Goal: Find specific page/section: Find specific page/section

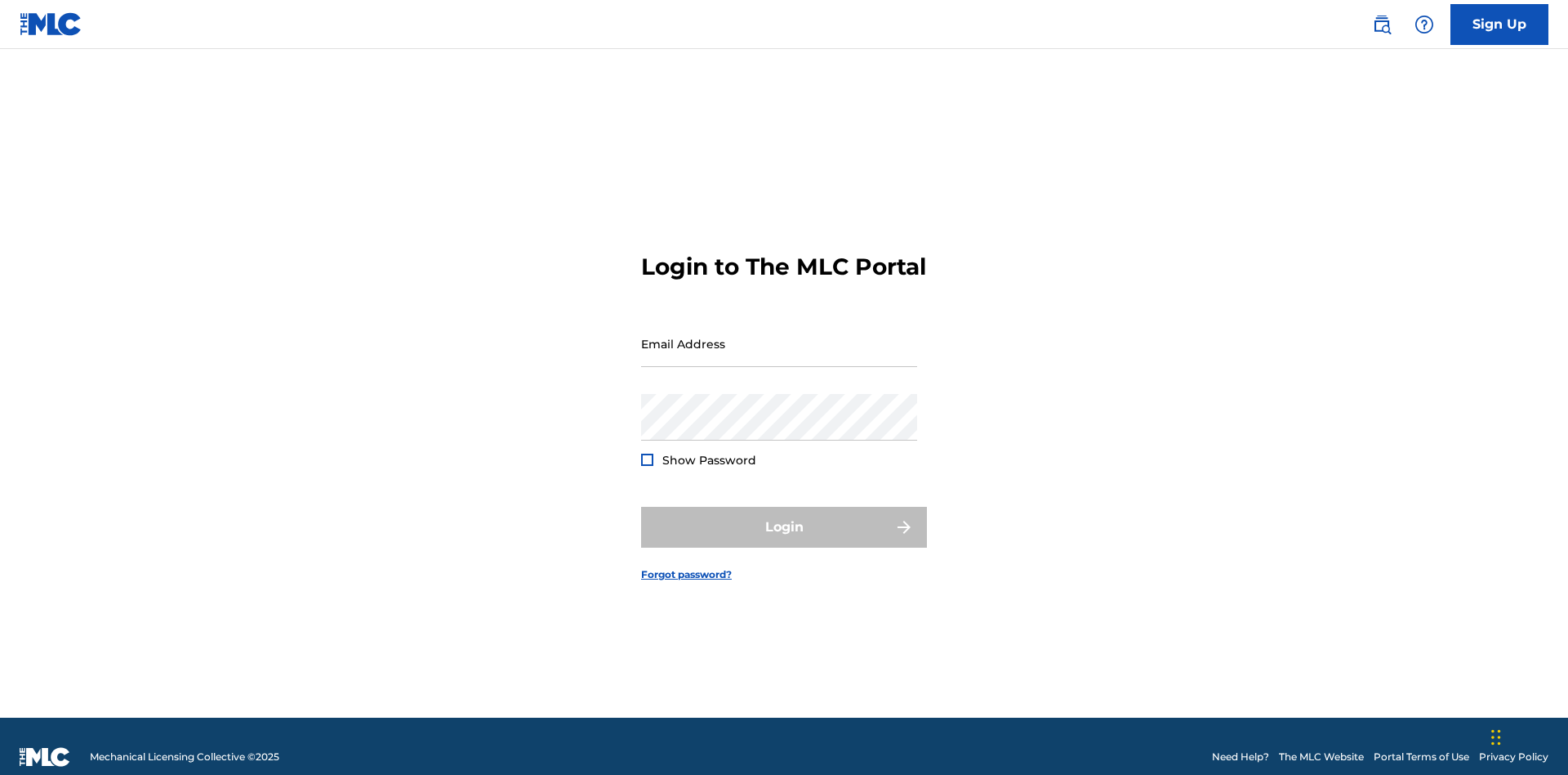
scroll to position [22, 0]
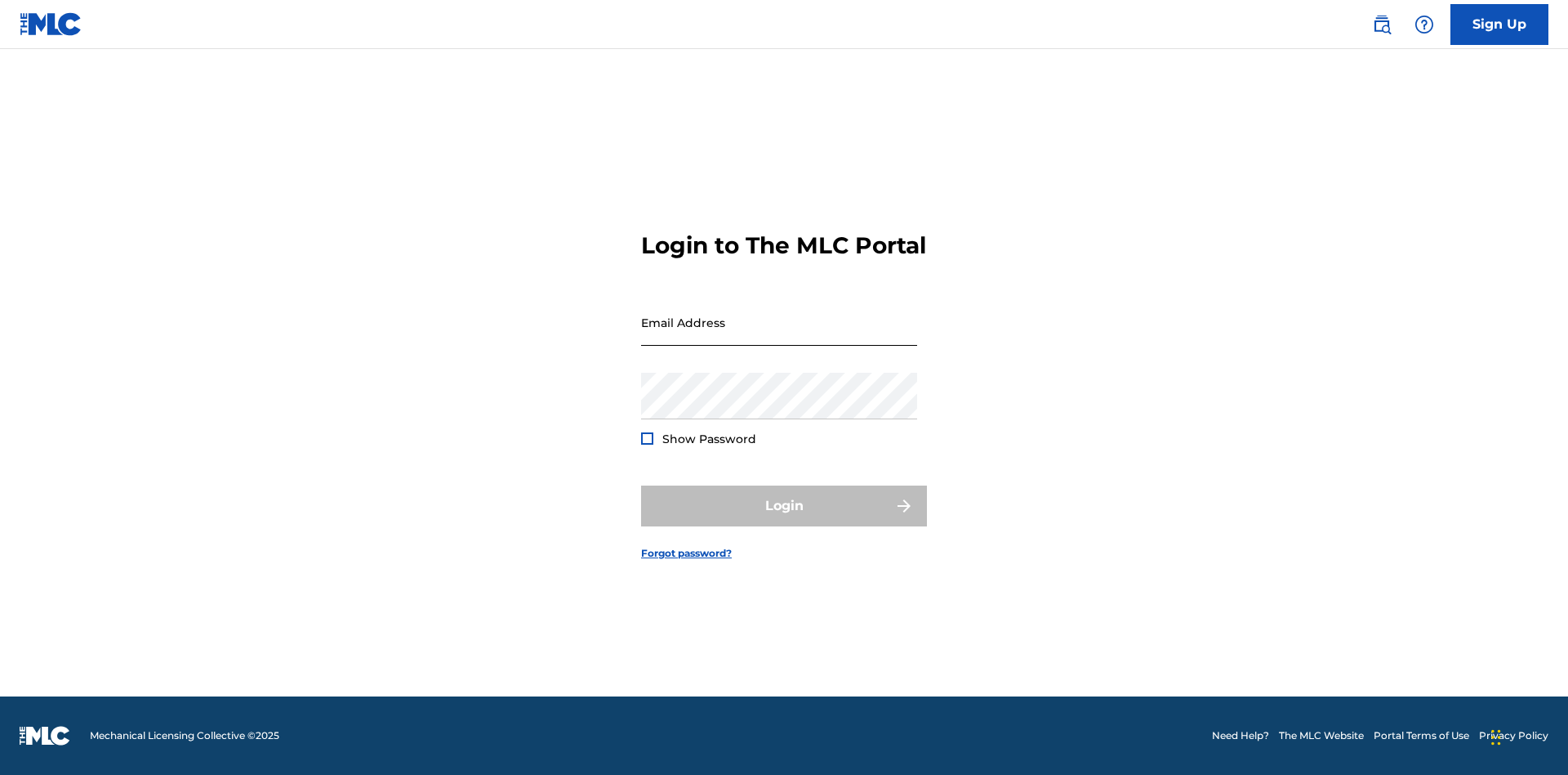
click at [779, 335] on input "Email Address" at bounding box center [779, 323] width 276 height 46
type input "Krystal.Ribble@themlc.com"
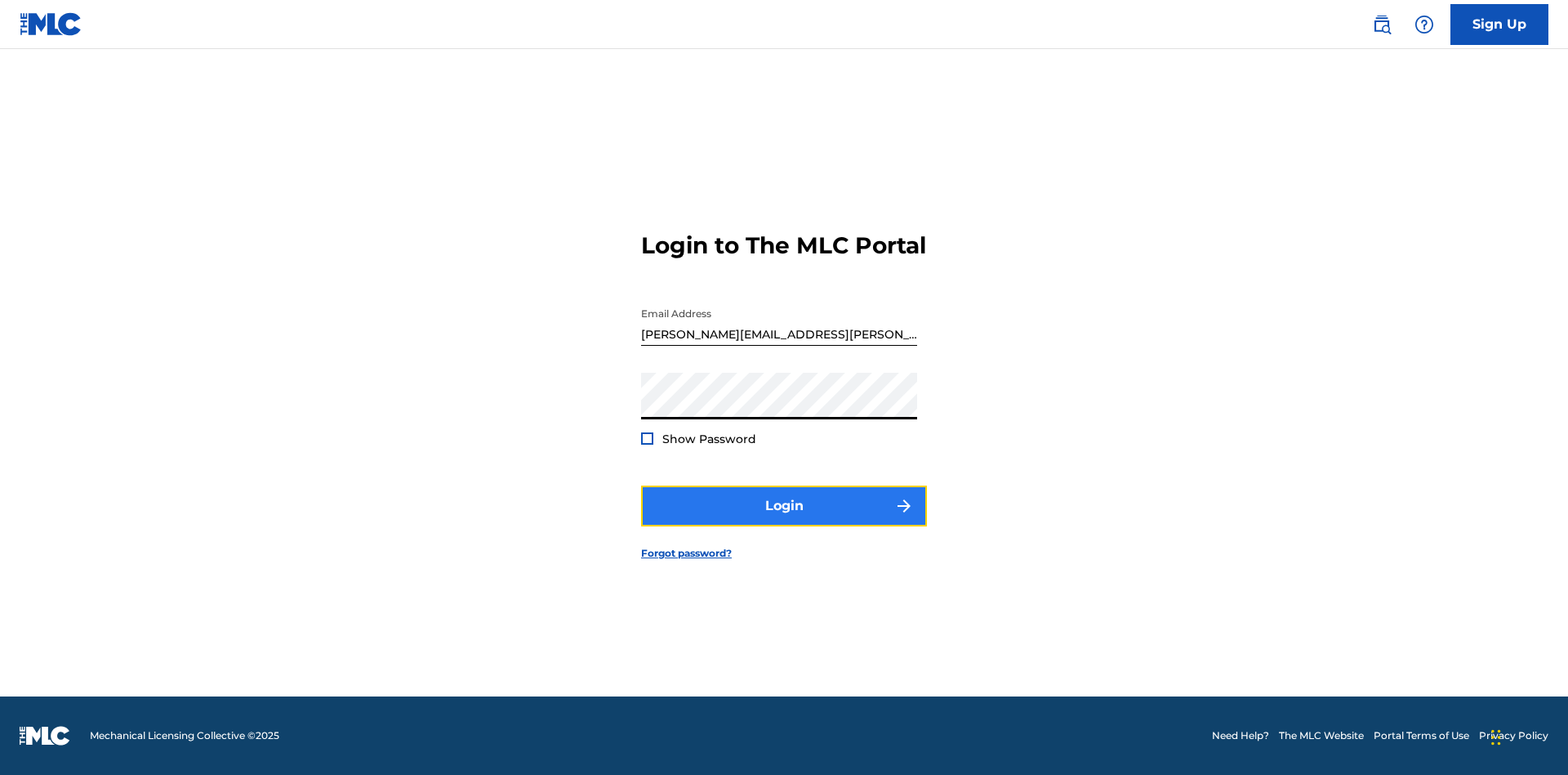
click at [784, 520] on button "Login" at bounding box center [784, 505] width 285 height 40
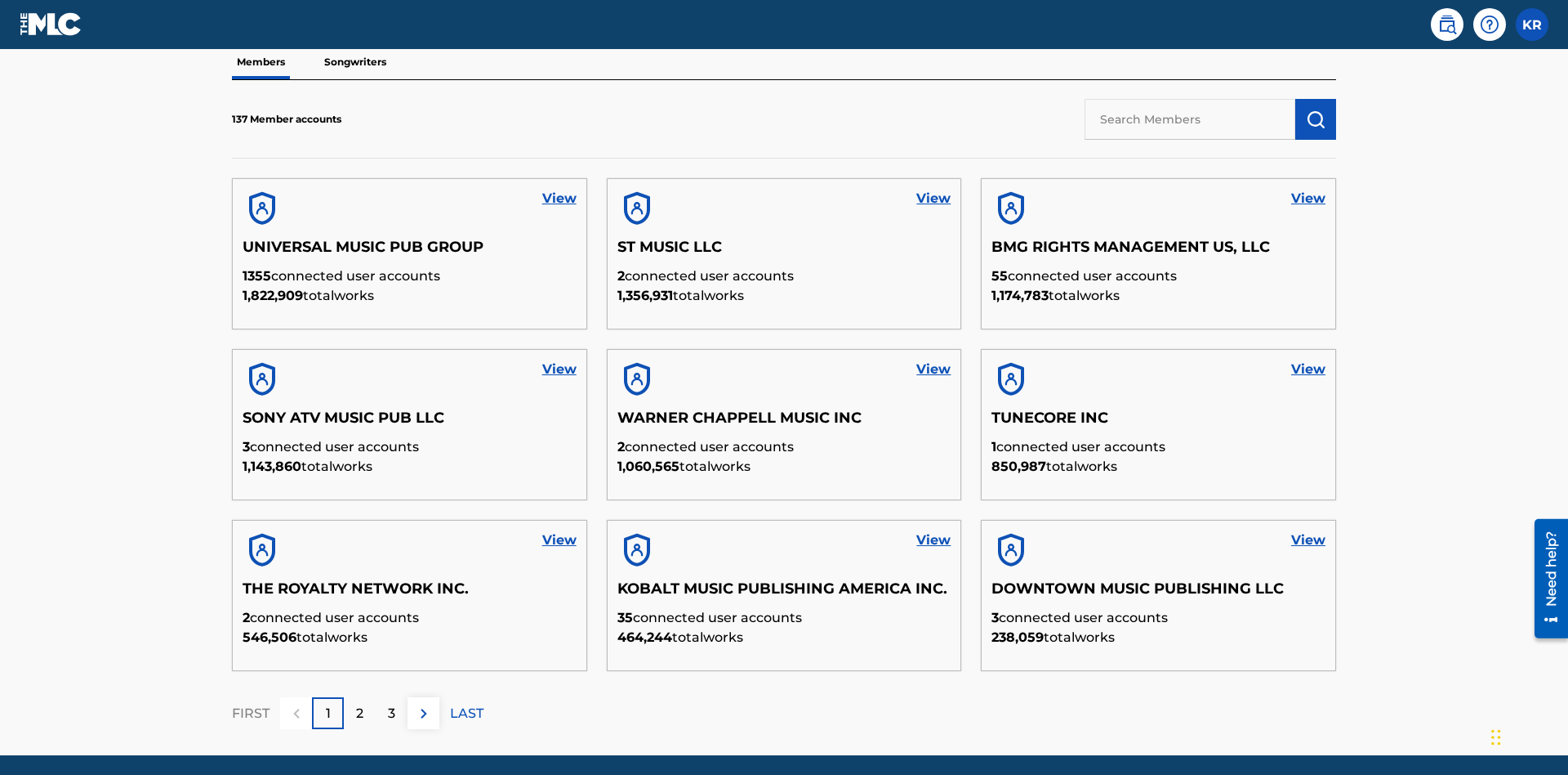
click at [1190, 119] on input "text" at bounding box center [1190, 119] width 211 height 40
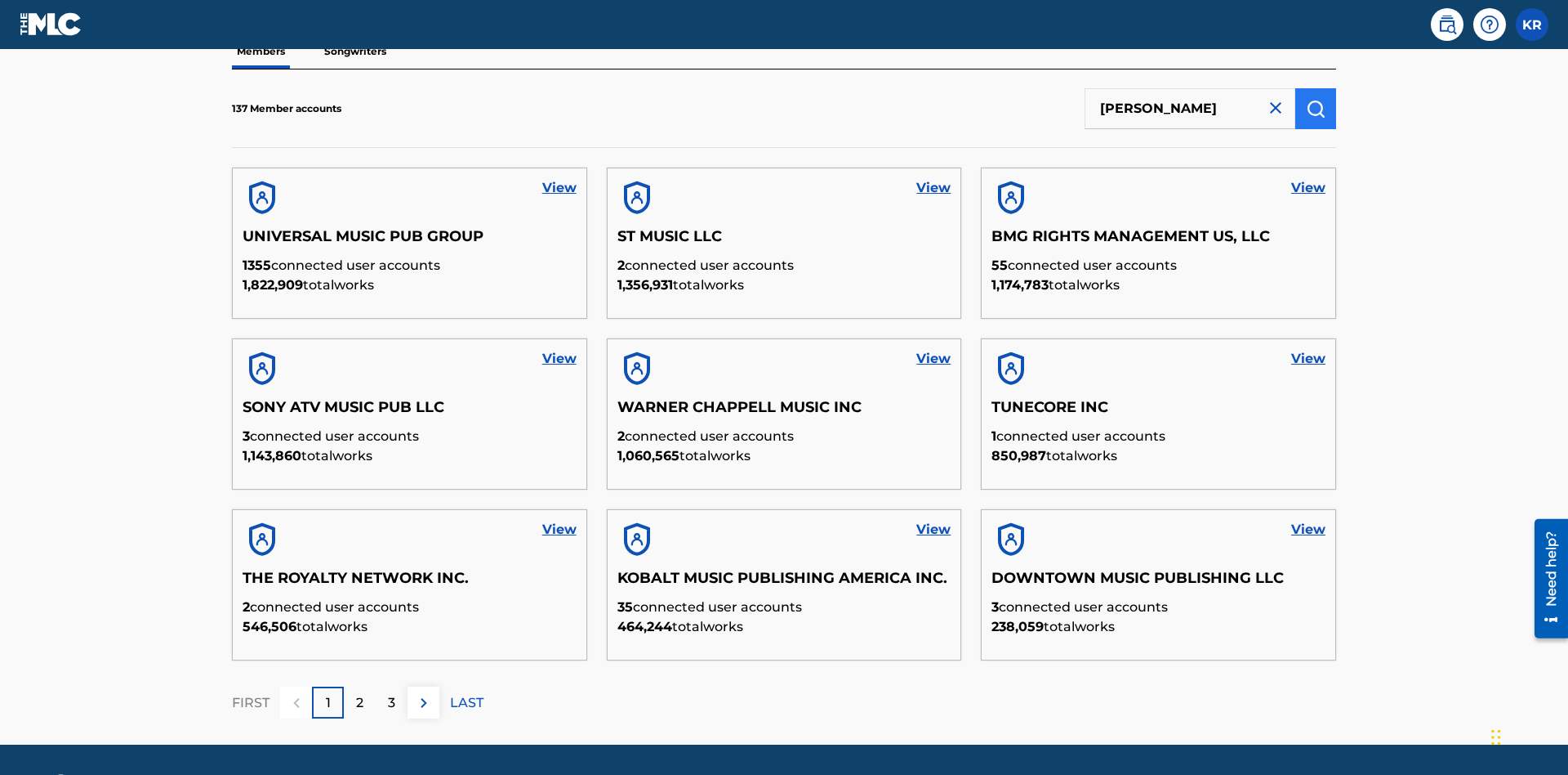
type input "EYAMA MCSINGER"
click at [1315, 108] on img "submit" at bounding box center [1315, 108] width 20 height 20
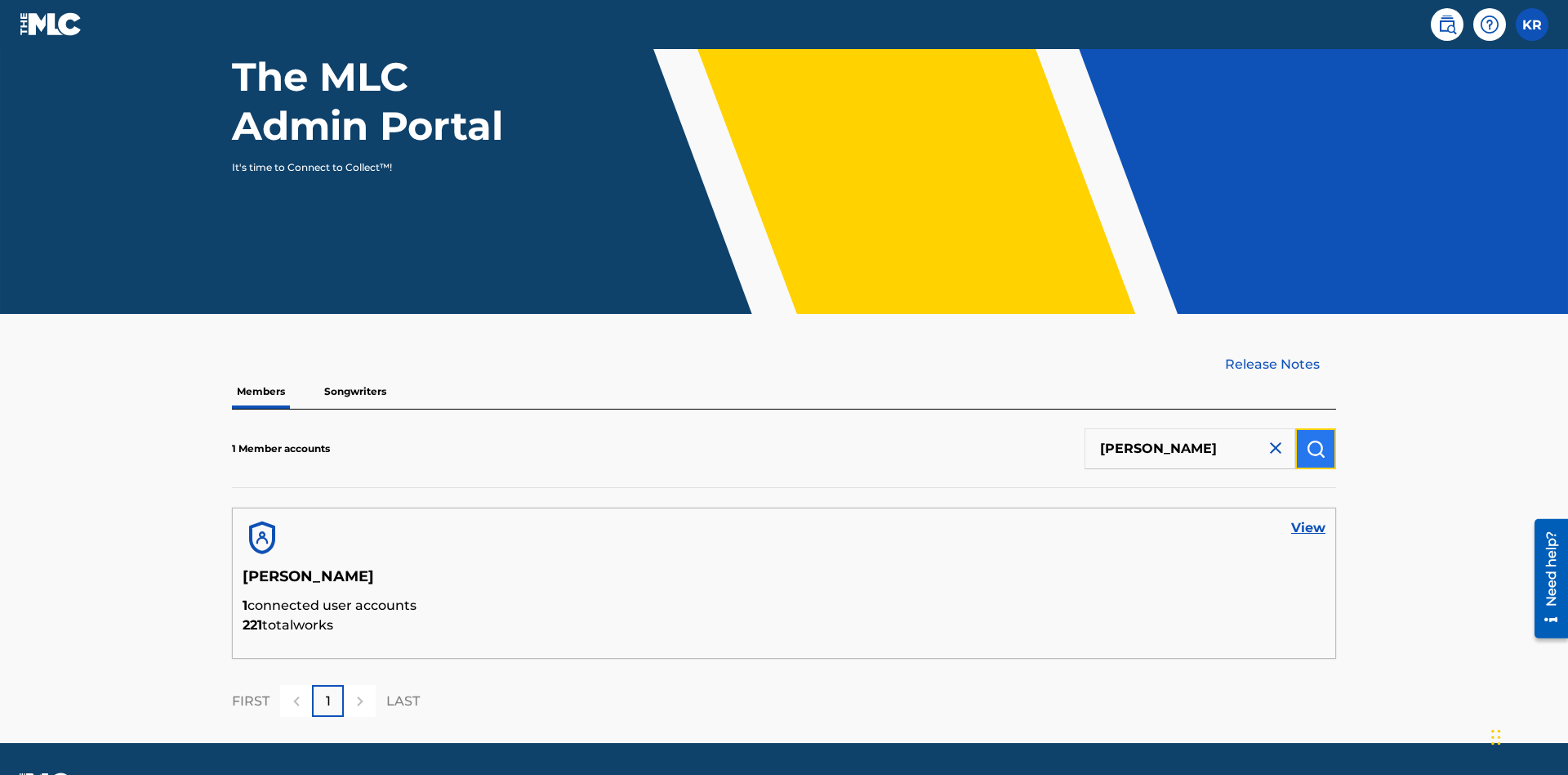
scroll to position [212, 0]
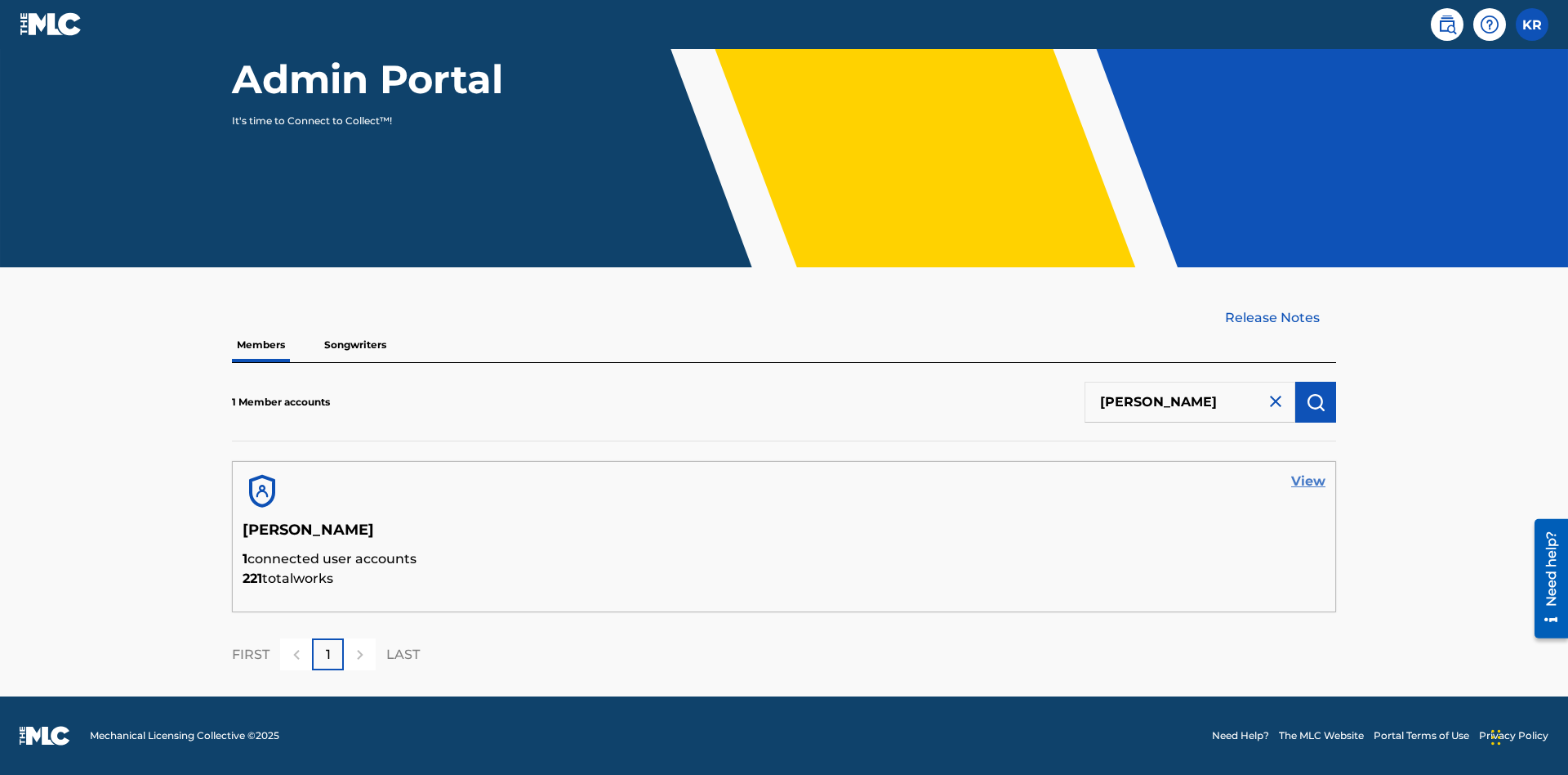
click at [1308, 482] on link "View" at bounding box center [1308, 481] width 34 height 20
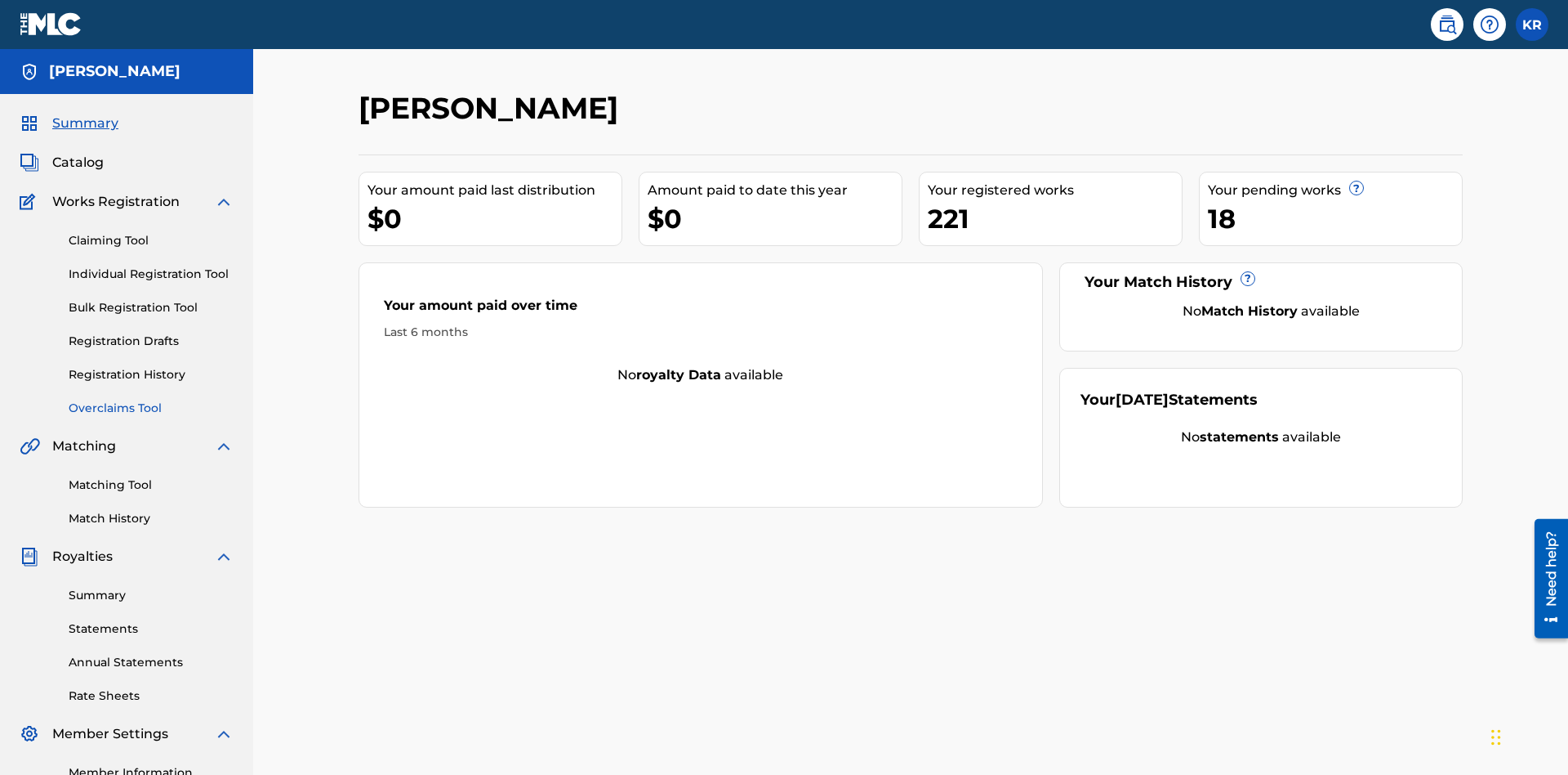
click at [151, 400] on link "Overclaims Tool" at bounding box center [151, 409] width 165 height 17
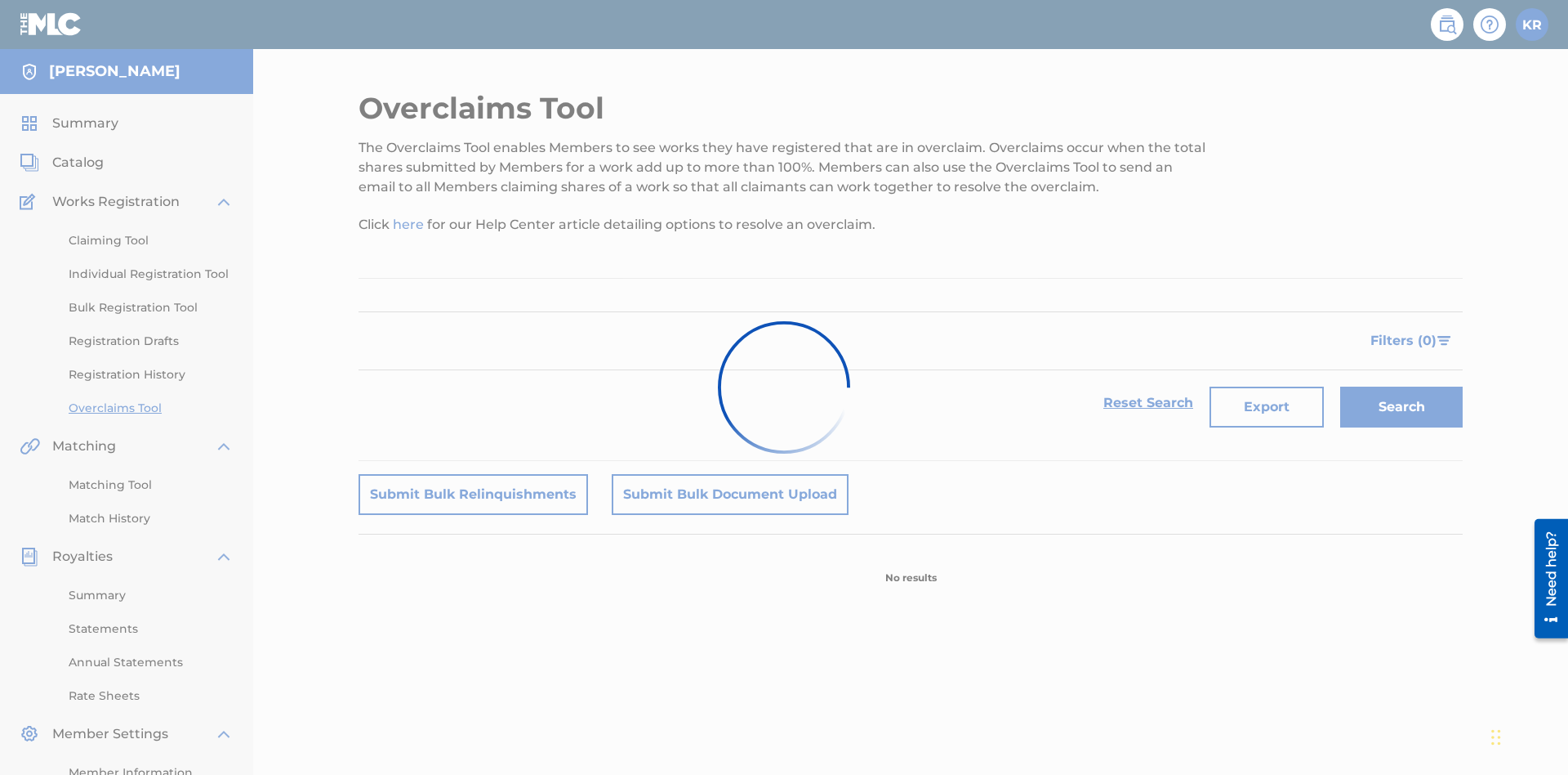
scroll to position [210, 0]
